Goal: Information Seeking & Learning: Understand process/instructions

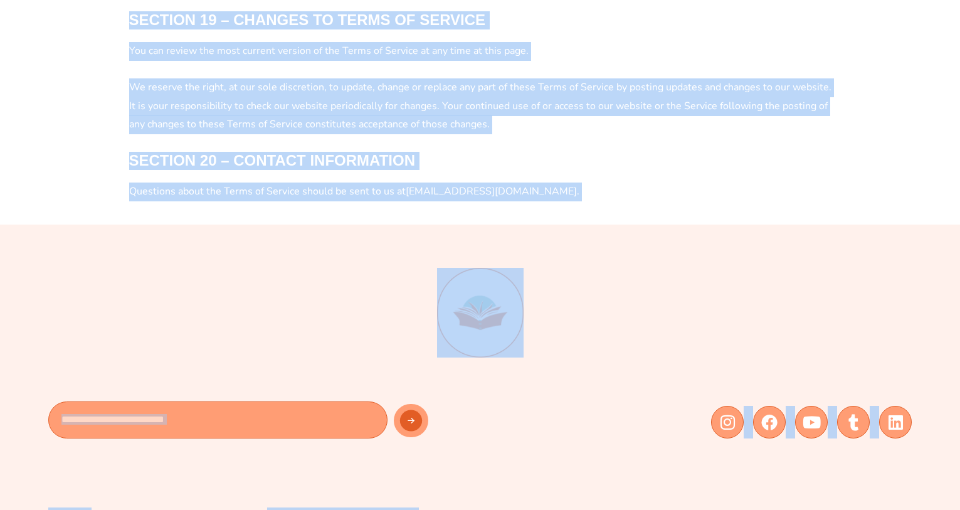
scroll to position [4404, 0]
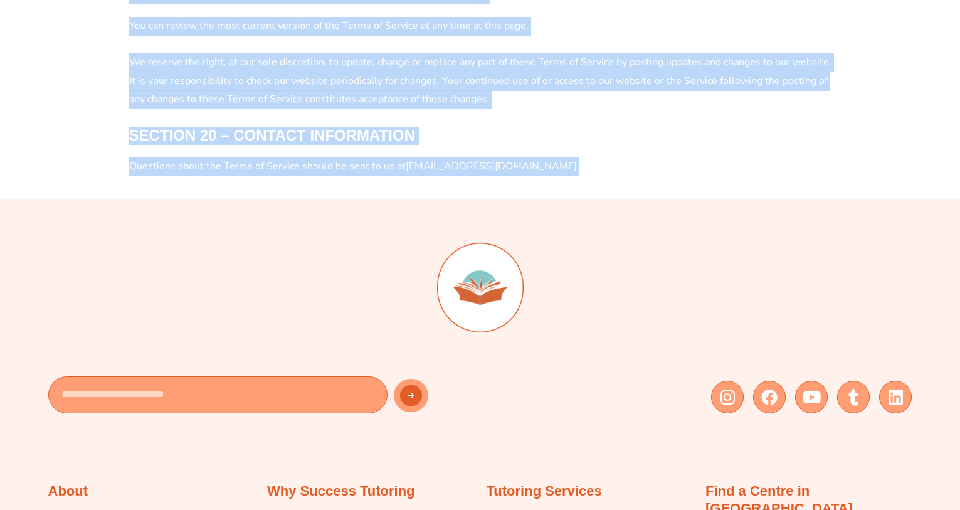
drag, startPoint x: 125, startPoint y: 139, endPoint x: 592, endPoint y: 169, distance: 468.5
copy div "LOREMIPS Dolo sitamet co adipisci el Seddoei Temporin Utlaboree Dol Mag. Aliqua…"
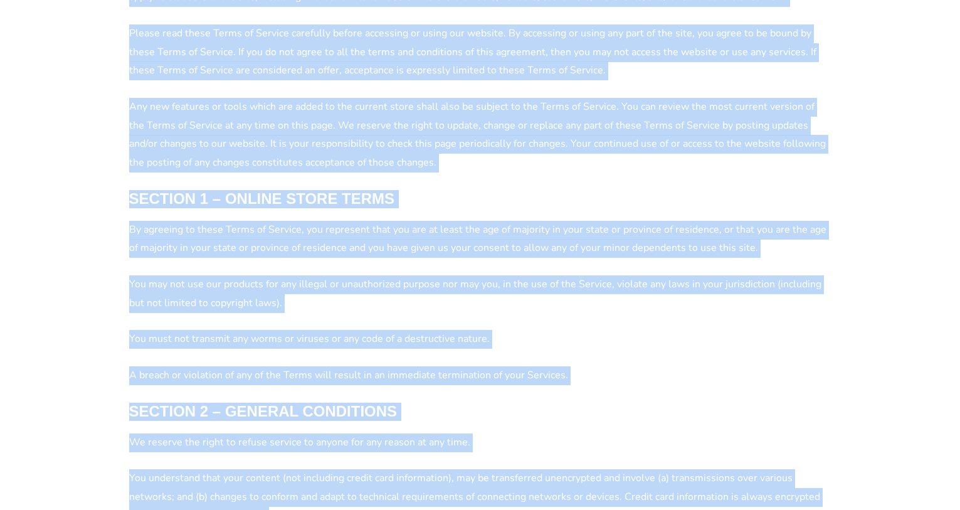
scroll to position [678, 0]
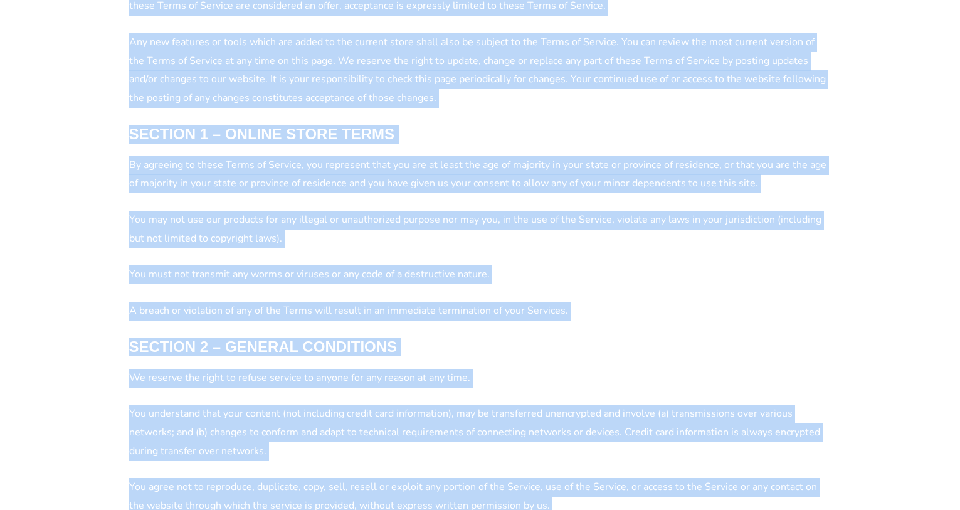
click at [684, 135] on h4 "SECTION 1 – ONLINE STORE TERMS" at bounding box center [480, 134] width 702 height 18
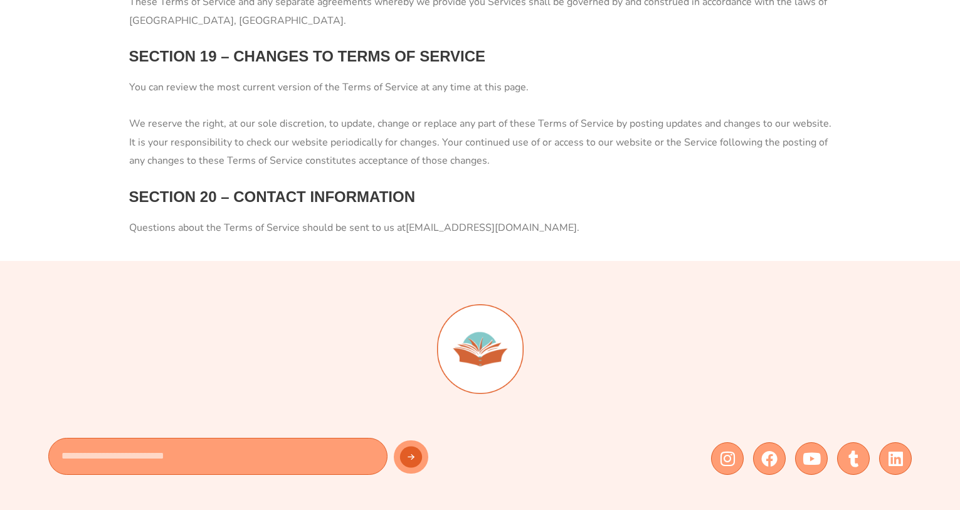
scroll to position [4351, 0]
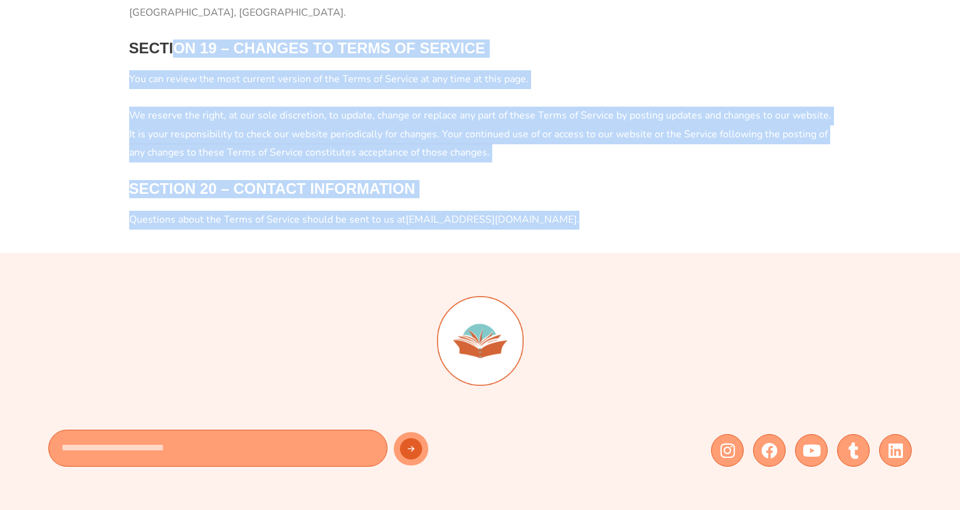
drag, startPoint x: 575, startPoint y: 219, endPoint x: 196, endPoint y: 52, distance: 413.7
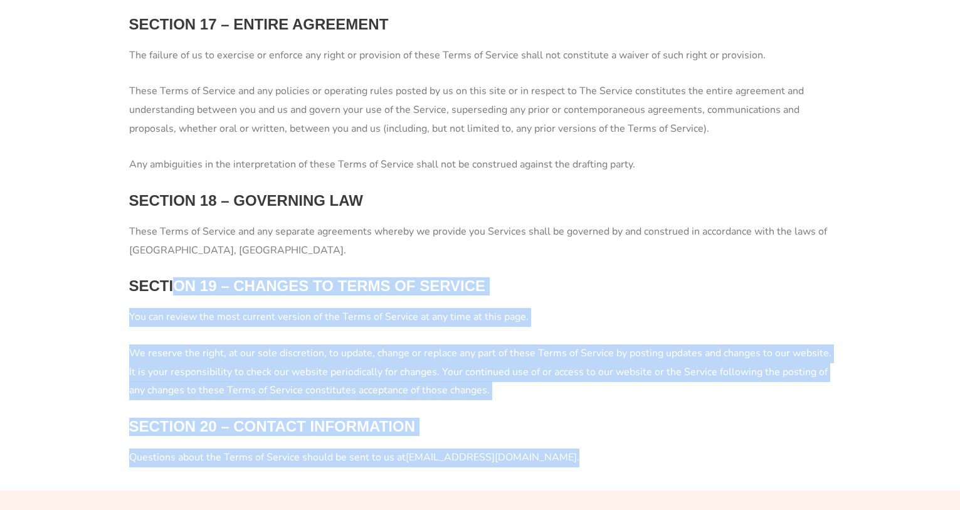
scroll to position [4105, 0]
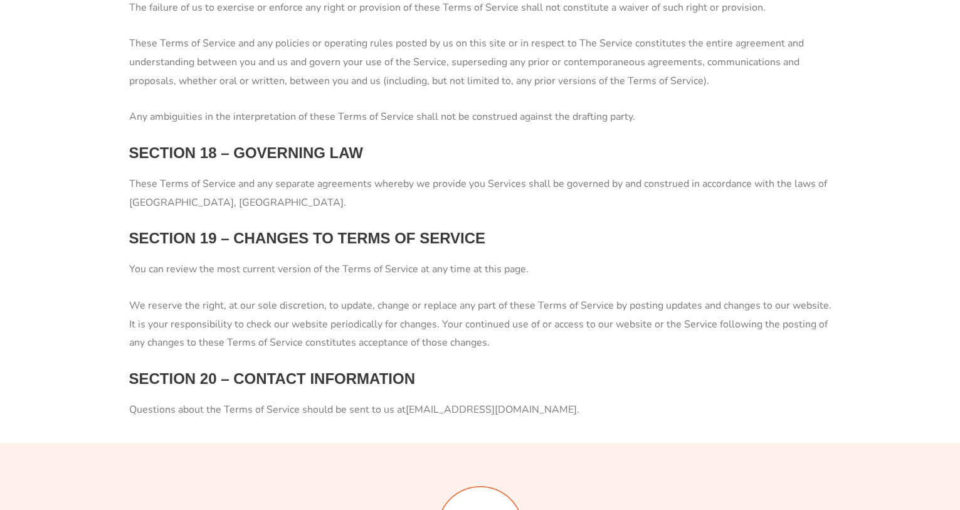
scroll to position [4211, 0]
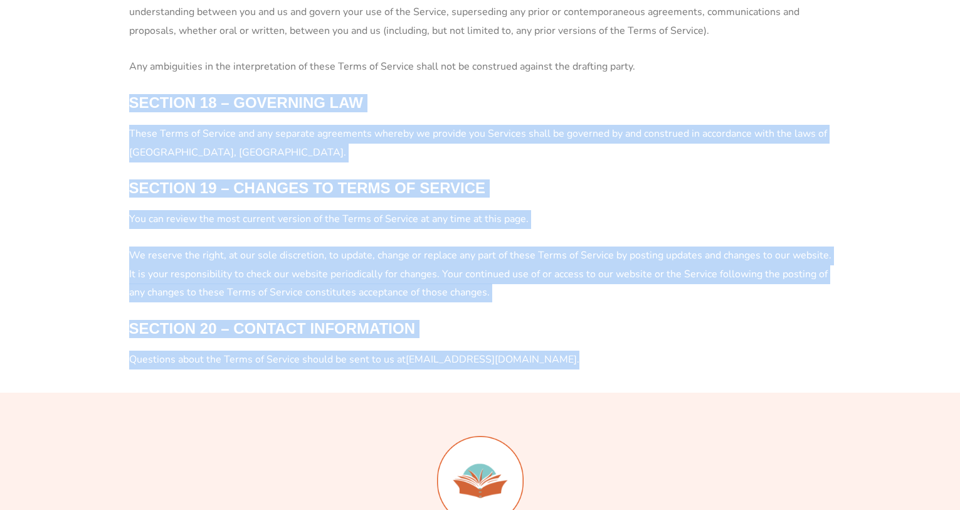
drag, startPoint x: 575, startPoint y: 359, endPoint x: 125, endPoint y: 100, distance: 519.7
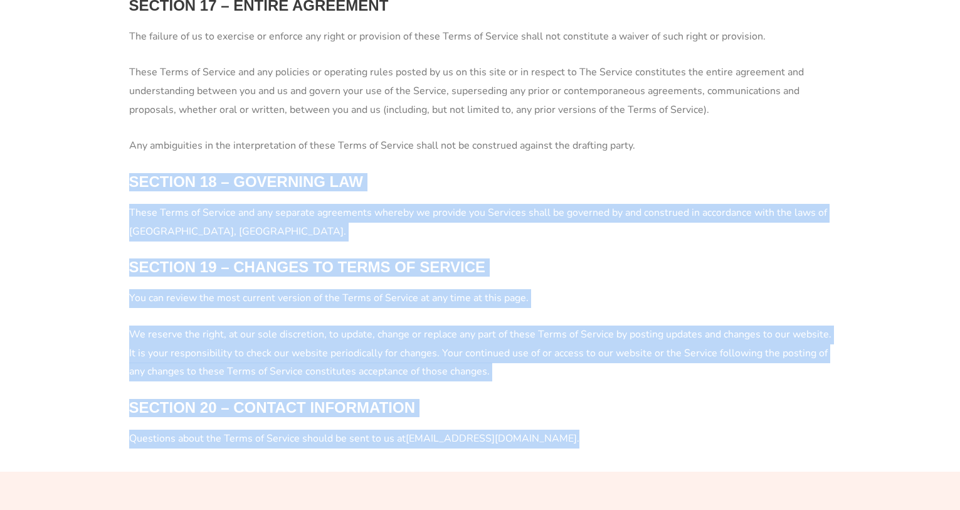
scroll to position [4068, 0]
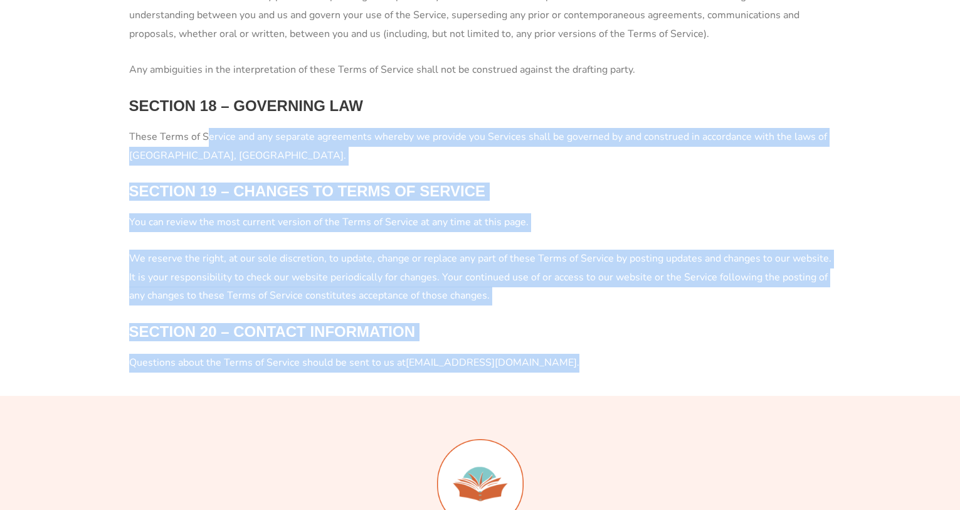
scroll to position [4193, 0]
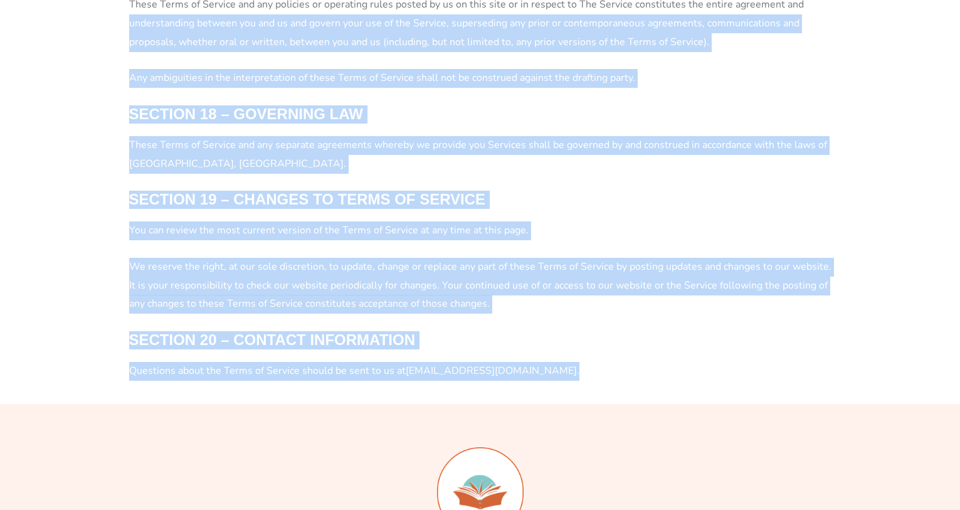
drag, startPoint x: 579, startPoint y: 384, endPoint x: 120, endPoint y: 15, distance: 589.4
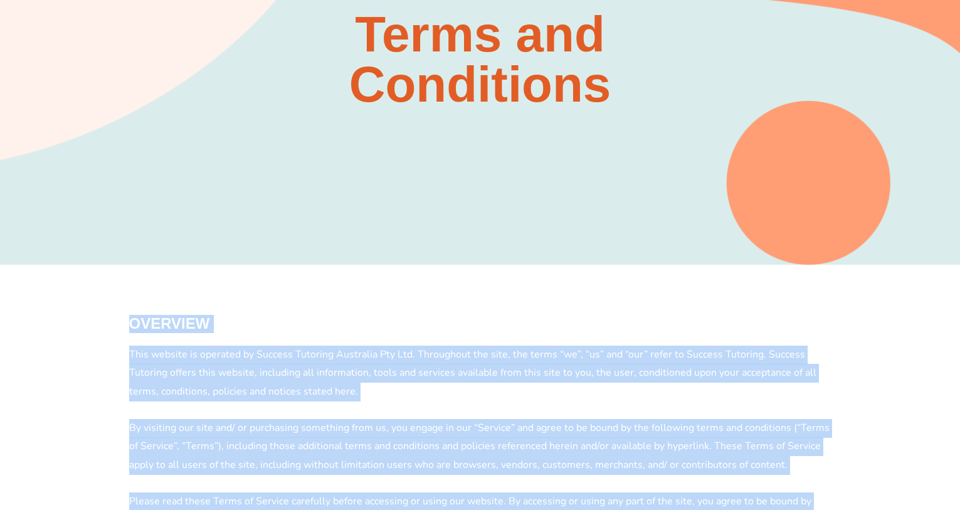
scroll to position [0, 0]
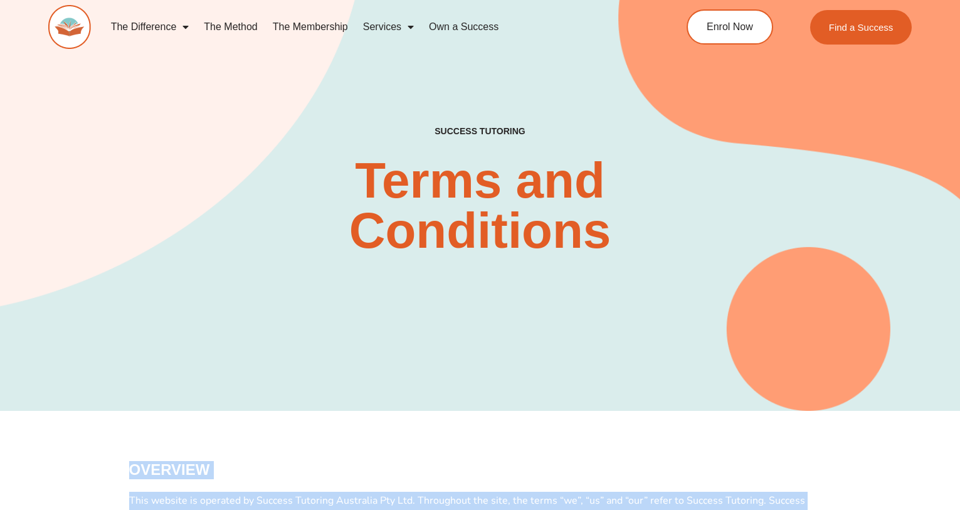
drag, startPoint x: 581, startPoint y: 409, endPoint x: 208, endPoint y: 322, distance: 383.0
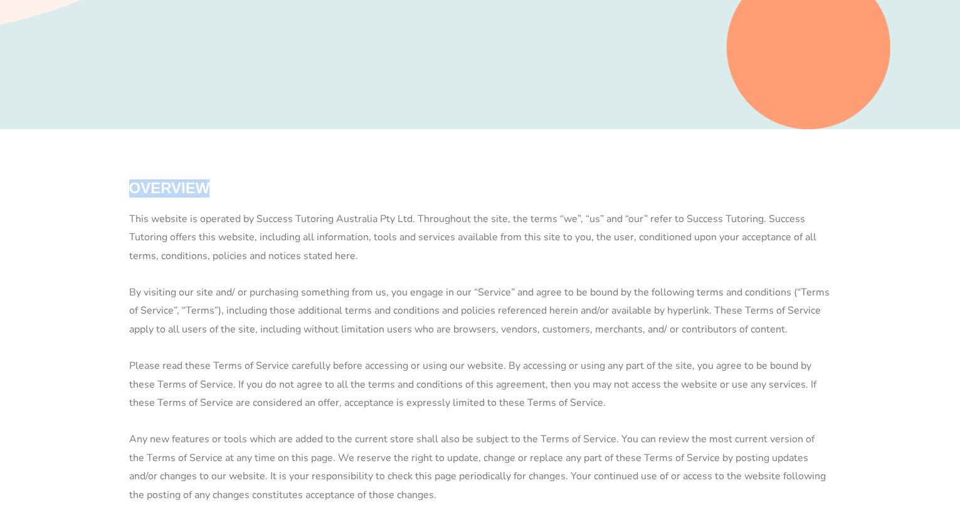
click at [367, 179] on h4 "OVERVIEW" at bounding box center [480, 188] width 702 height 18
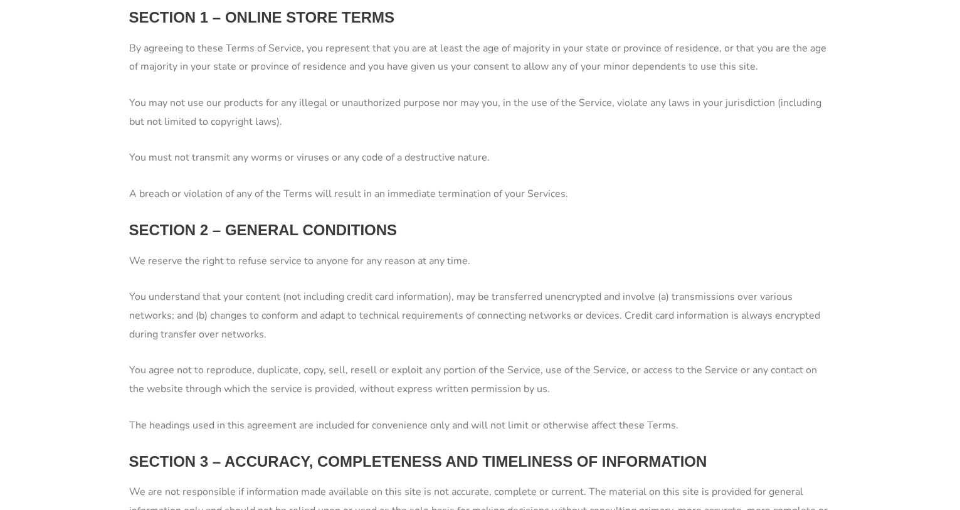
scroll to position [859, 0]
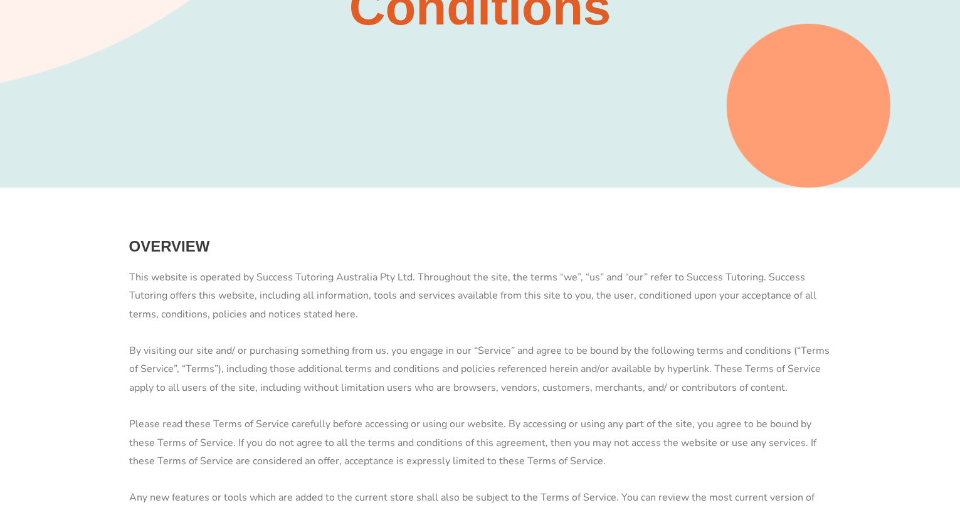
scroll to position [0, 0]
